Goal: Information Seeking & Learning: Learn about a topic

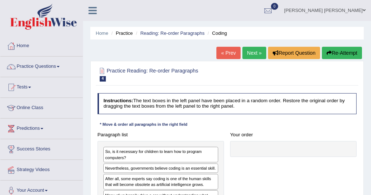
scroll to position [10, 0]
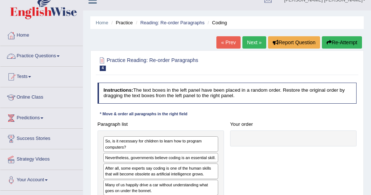
click at [60, 55] on span at bounding box center [58, 55] width 3 height 1
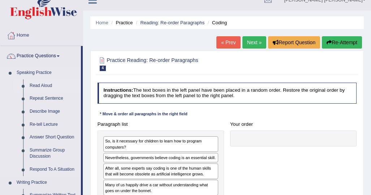
click at [50, 83] on link "Read Aloud" at bounding box center [53, 85] width 55 height 13
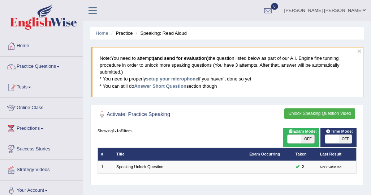
click at [305, 114] on button "Unlock Speaking Question Video" at bounding box center [320, 113] width 71 height 10
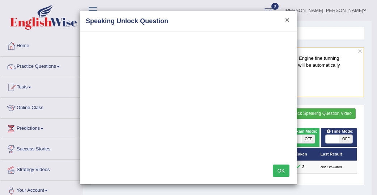
click at [285, 18] on button "×" at bounding box center [287, 20] width 4 height 8
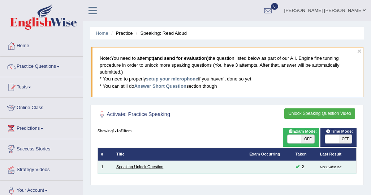
click at [118, 168] on link "Speaking Unlock Question" at bounding box center [139, 166] width 47 height 4
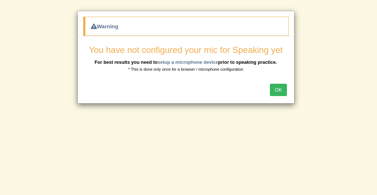
click at [276, 88] on button "OK" at bounding box center [278, 90] width 17 height 12
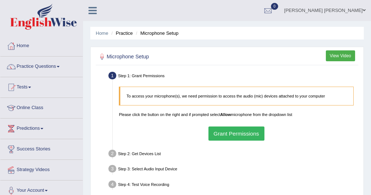
click at [231, 132] on button "Grant Permissions" at bounding box center [237, 133] width 56 height 14
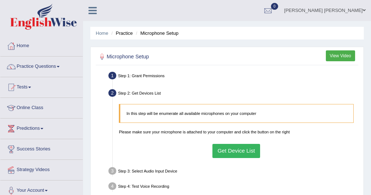
click at [235, 146] on button "Get Device List" at bounding box center [237, 151] width 48 height 14
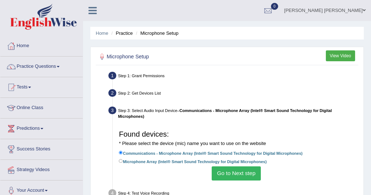
click at [229, 174] on button "Go to Next step" at bounding box center [236, 173] width 49 height 14
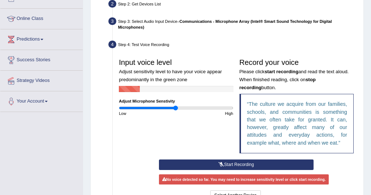
scroll to position [103, 0]
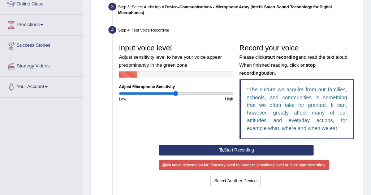
click at [242, 150] on button "Start Recording" at bounding box center [236, 150] width 154 height 10
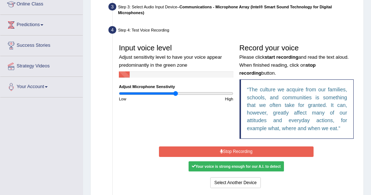
click at [236, 165] on div "Your voice is strong enough for our A.I. to detect" at bounding box center [236, 166] width 95 height 10
click at [260, 152] on button "Stop Recording" at bounding box center [236, 151] width 154 height 10
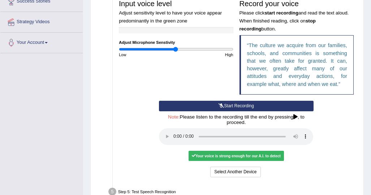
scroll to position [148, 0]
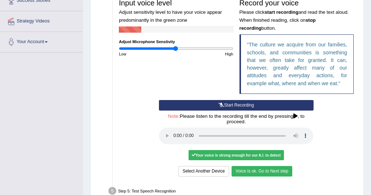
click at [279, 174] on button "Voice is ok. Go to Next step" at bounding box center [262, 171] width 61 height 10
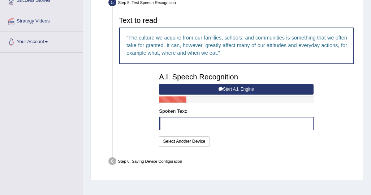
click at [226, 86] on button "Start A.I. Engine" at bounding box center [236, 89] width 154 height 10
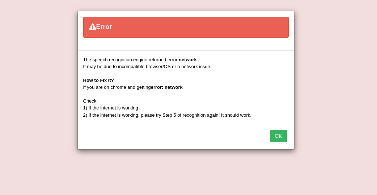
click at [280, 133] on button "OK" at bounding box center [278, 135] width 17 height 12
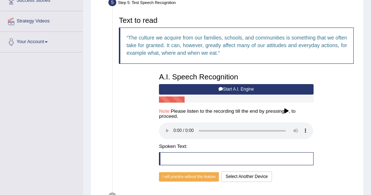
scroll to position [0, 0]
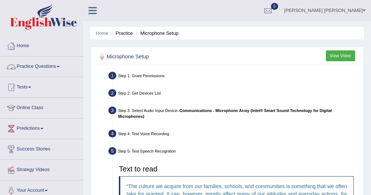
click at [62, 65] on link "Practice Questions" at bounding box center [41, 65] width 82 height 18
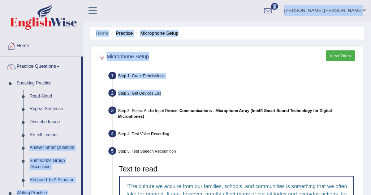
drag, startPoint x: 82, startPoint y: 137, endPoint x: 278, endPoint y: 86, distance: 202.6
click at [278, 86] on div "Toggle navigation Home Practice Questions Speaking Practice Read Aloud Repeat S…" at bounding box center [185, 191] width 371 height 383
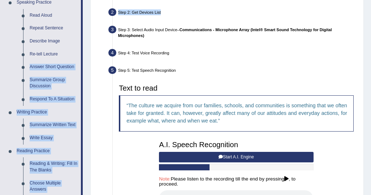
scroll to position [114, 0]
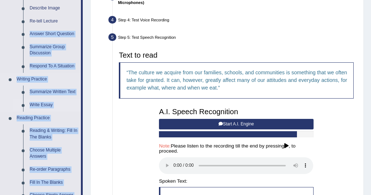
click at [47, 102] on link "Write Essay" at bounding box center [53, 104] width 55 height 13
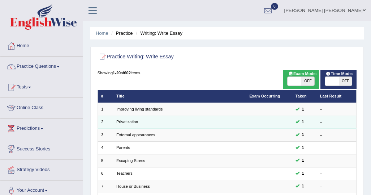
click at [127, 125] on td "Privatization" at bounding box center [179, 121] width 133 height 13
click at [129, 121] on link "Privatization" at bounding box center [127, 121] width 22 height 4
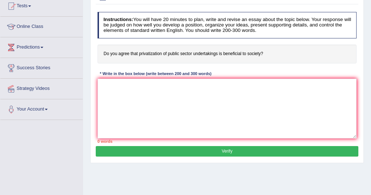
scroll to position [81, 0]
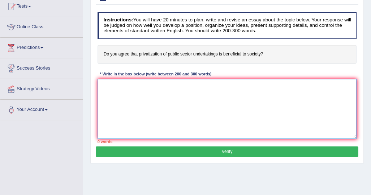
click at [110, 85] on textarea at bounding box center [228, 109] width 260 height 60
click at [109, 85] on textarea at bounding box center [228, 109] width 260 height 60
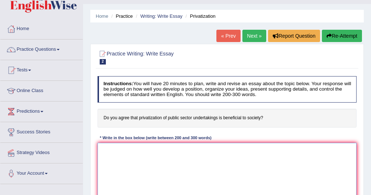
scroll to position [2, 0]
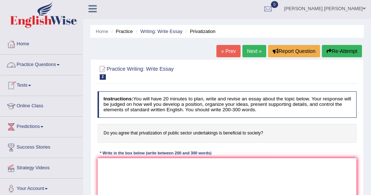
click at [59, 64] on link "Practice Questions" at bounding box center [41, 64] width 82 height 18
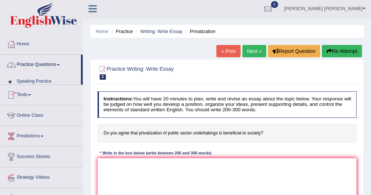
click at [59, 64] on link "Practice Questions" at bounding box center [40, 64] width 81 height 18
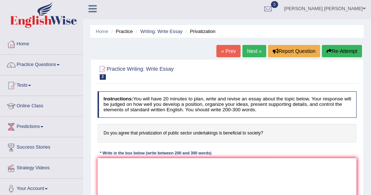
click at [63, 61] on link "Practice Questions" at bounding box center [41, 64] width 82 height 18
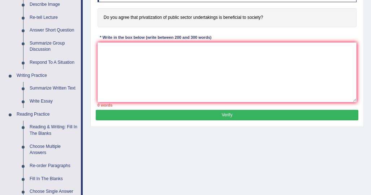
scroll to position [118, 0]
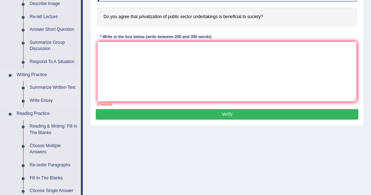
click at [69, 89] on link "Summarize Written Text" at bounding box center [53, 87] width 55 height 13
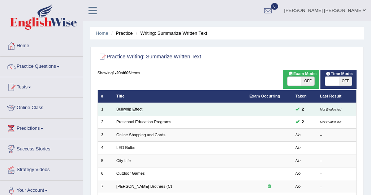
click at [139, 111] on link "Bullwhip Effect" at bounding box center [129, 109] width 26 height 4
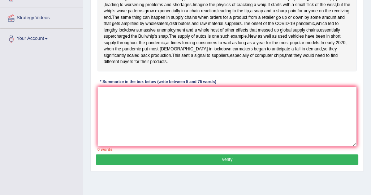
scroll to position [152, 0]
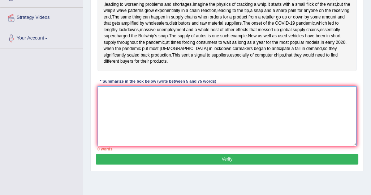
click at [115, 125] on textarea at bounding box center [228, 116] width 260 height 60
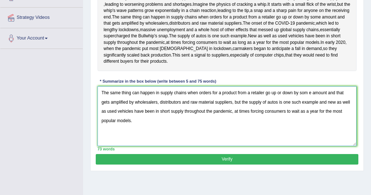
type textarea "The same thing can happen in supply chains when orders for a product from a ret…"
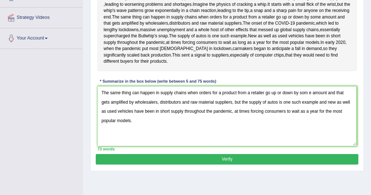
click at [340, 164] on button "Verify" at bounding box center [227, 159] width 263 height 10
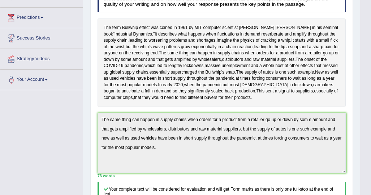
scroll to position [0, 0]
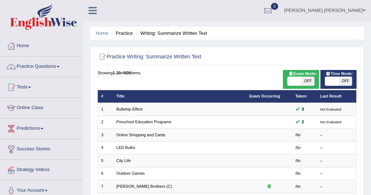
click at [61, 69] on link "Practice Questions" at bounding box center [41, 65] width 82 height 18
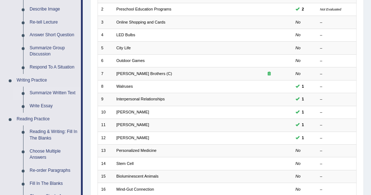
scroll to position [111, 0]
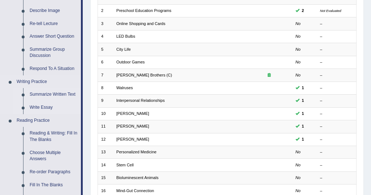
click at [49, 109] on link "Write Essay" at bounding box center [53, 107] width 55 height 13
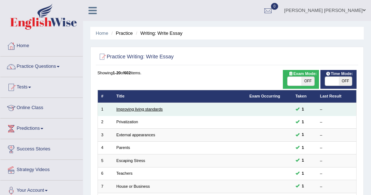
click at [148, 108] on link "Improving living standards" at bounding box center [139, 109] width 46 height 4
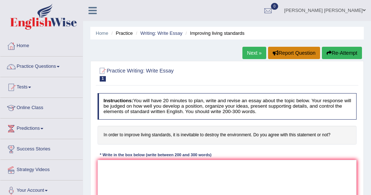
click at [290, 54] on button "Report Question" at bounding box center [294, 53] width 52 height 12
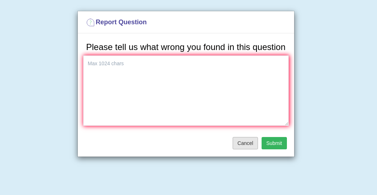
click at [243, 143] on button "Cancel" at bounding box center [245, 143] width 25 height 12
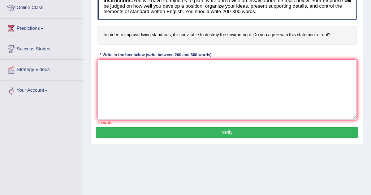
scroll to position [99, 0]
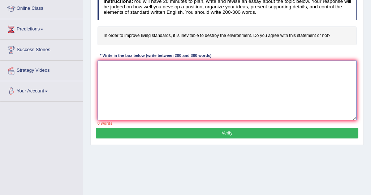
click at [119, 67] on textarea at bounding box center [228, 90] width 260 height 60
